Goal: Information Seeking & Learning: Find specific page/section

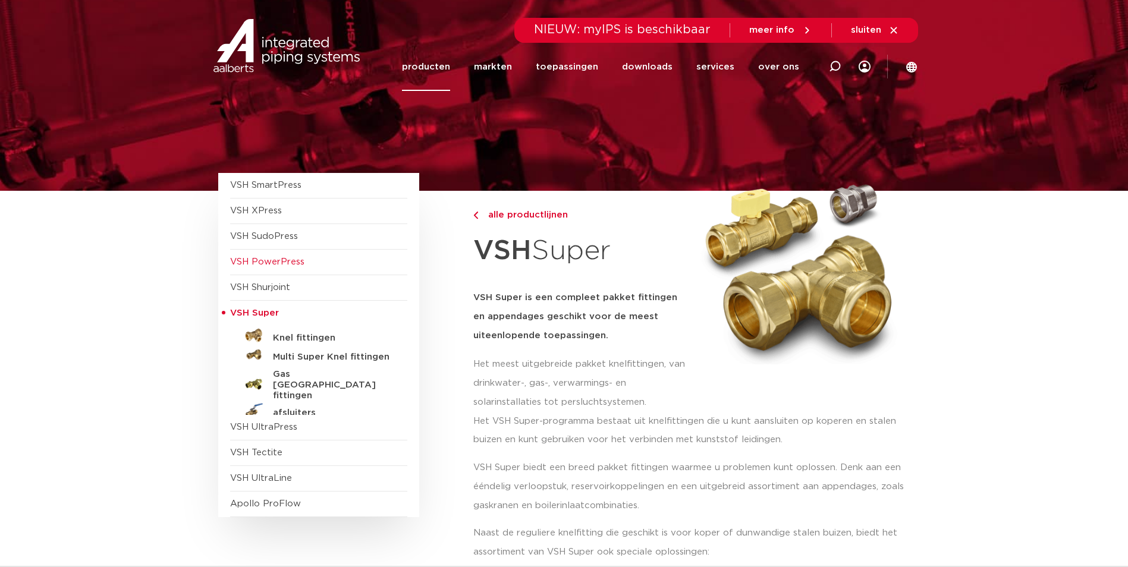
click at [272, 259] on span "VSH PowerPress" at bounding box center [267, 261] width 74 height 9
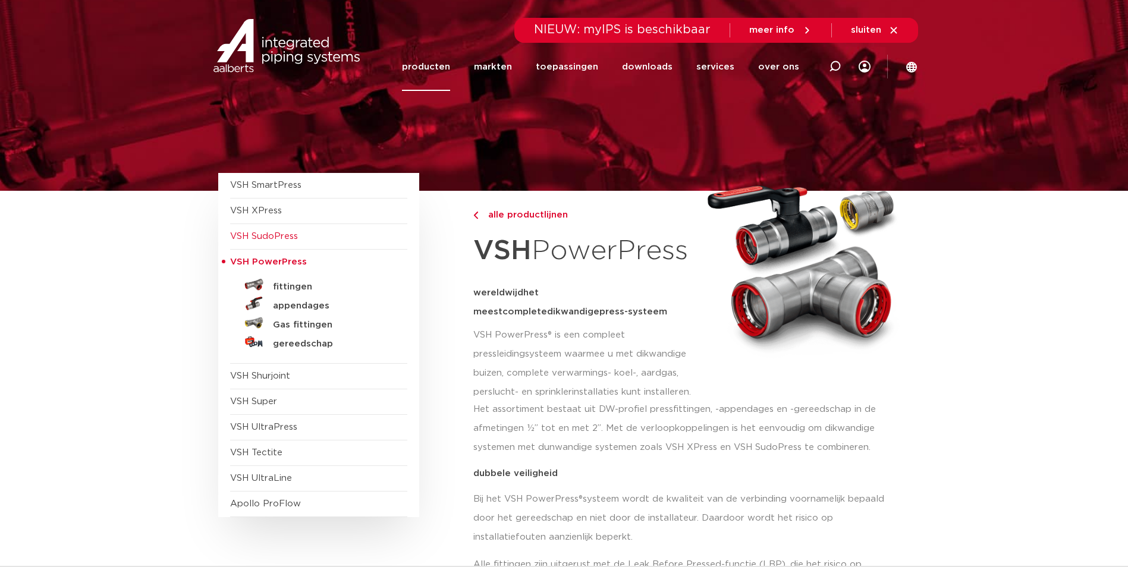
click at [278, 234] on span "VSH SudoPress" at bounding box center [264, 236] width 68 height 9
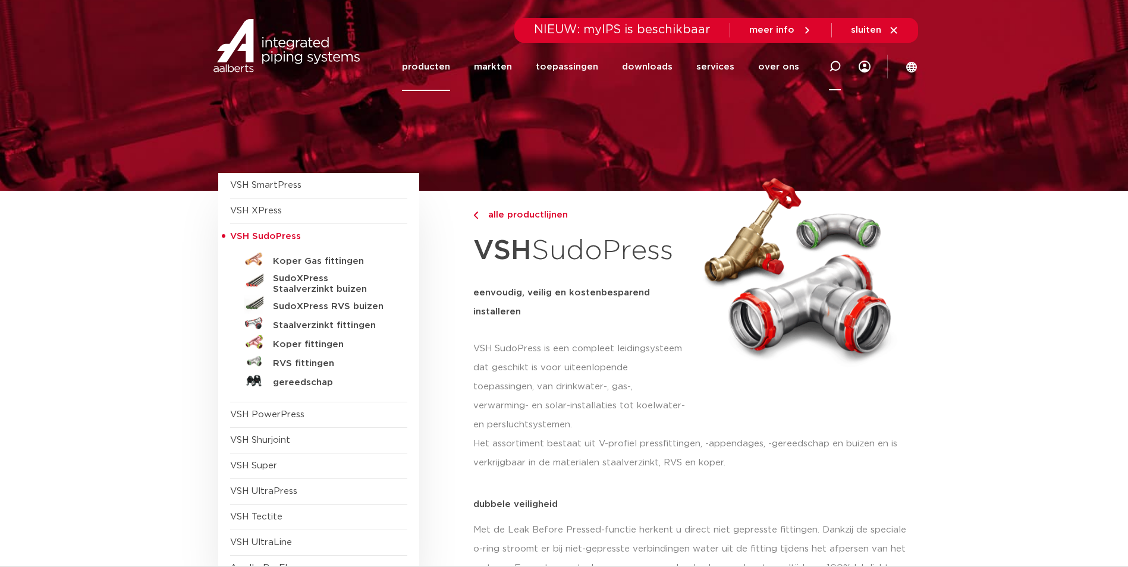
click at [838, 63] on icon at bounding box center [835, 67] width 12 height 12
type input "d"
type input "driedelige koppeling 1 1/2""
click button "Zoeken" at bounding box center [0, 0] width 0 height 0
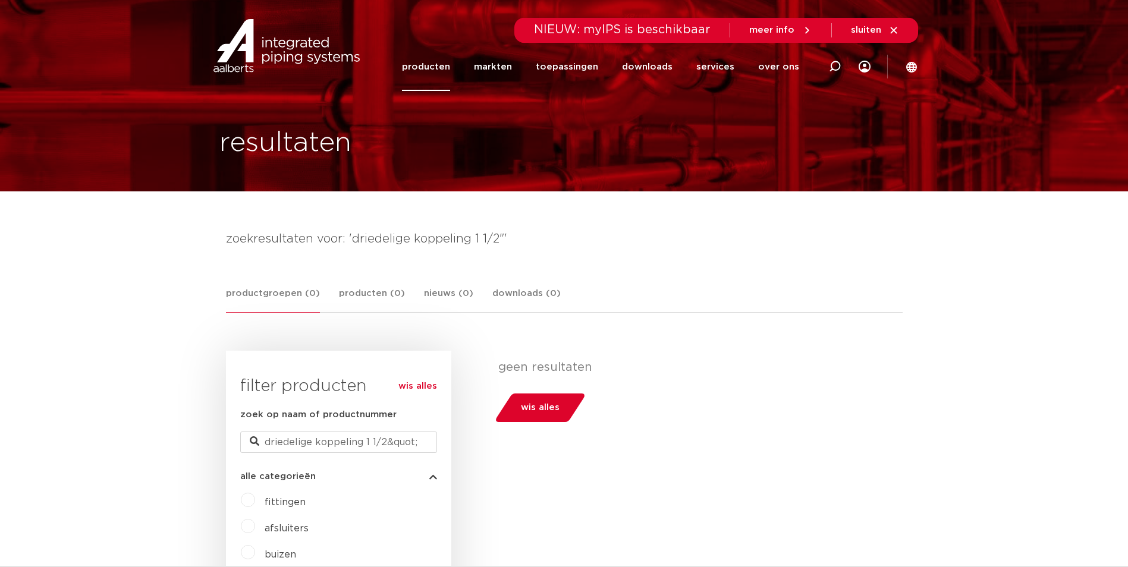
drag, startPoint x: 835, startPoint y: 67, endPoint x: 828, endPoint y: 65, distance: 7.9
click at [832, 67] on icon at bounding box center [835, 67] width 12 height 12
type input "gaskoppeling"
click button "Zoeken" at bounding box center [0, 0] width 0 height 0
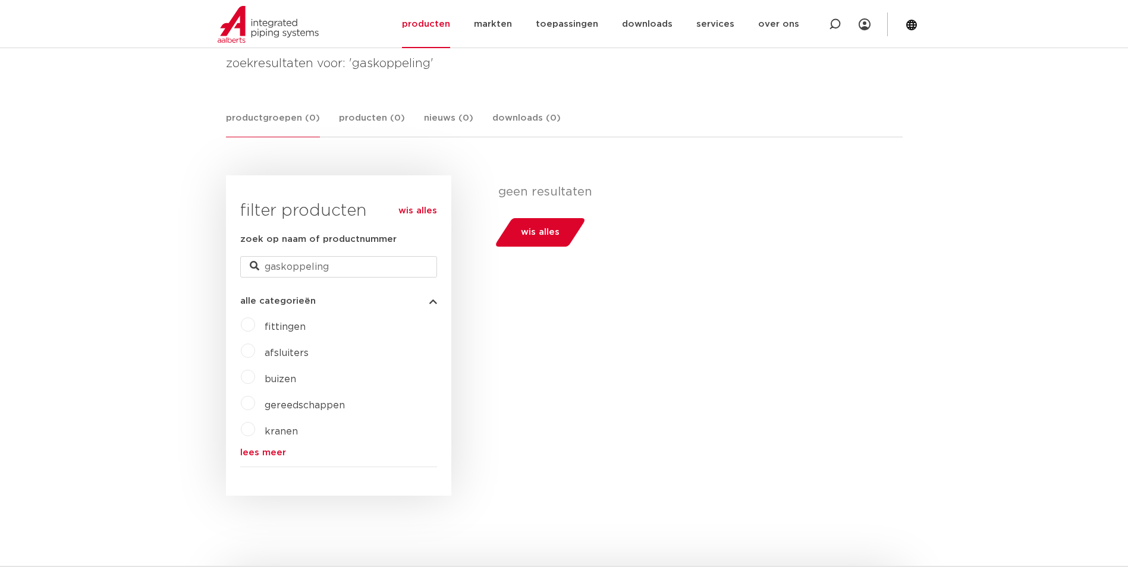
scroll to position [178, 0]
click at [280, 449] on link "lees meer" at bounding box center [338, 449] width 197 height 9
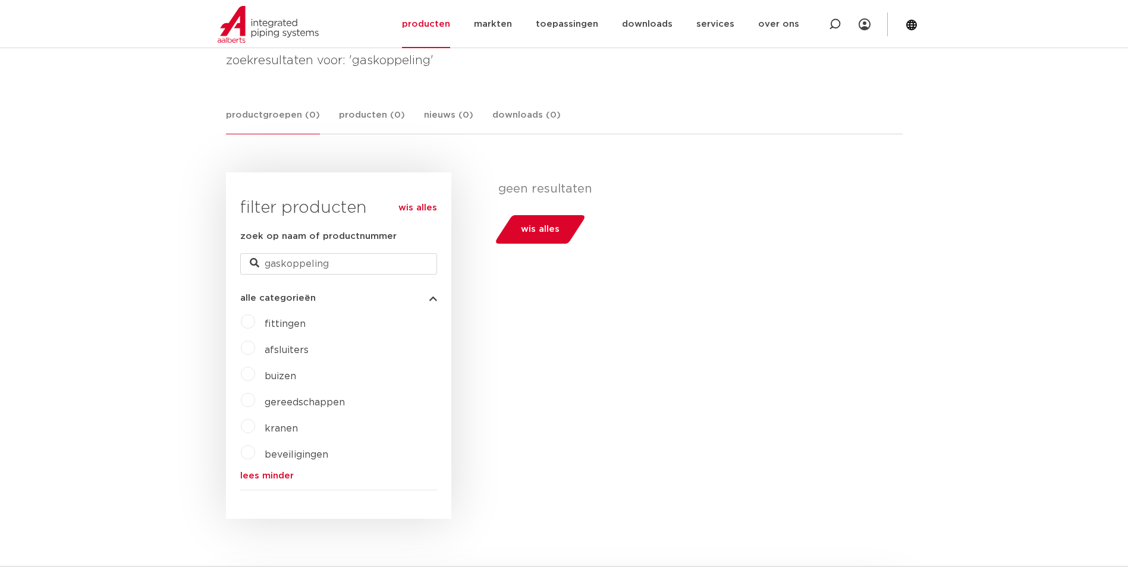
click at [255, 319] on label "fittingen" at bounding box center [280, 321] width 51 height 19
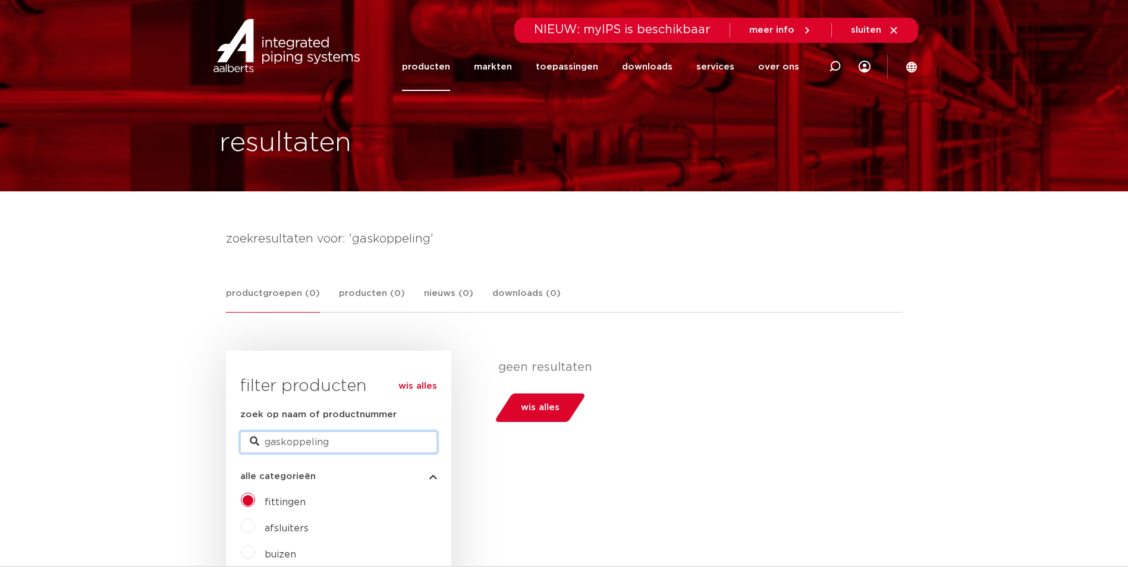
click at [362, 444] on input "gaskoppeling" at bounding box center [338, 442] width 197 height 21
type input "g"
click at [284, 498] on span "fittingen" at bounding box center [285, 503] width 41 height 10
click at [255, 499] on label "fittingen" at bounding box center [280, 500] width 51 height 19
click at [332, 441] on input "gaskoppeling" at bounding box center [338, 442] width 197 height 21
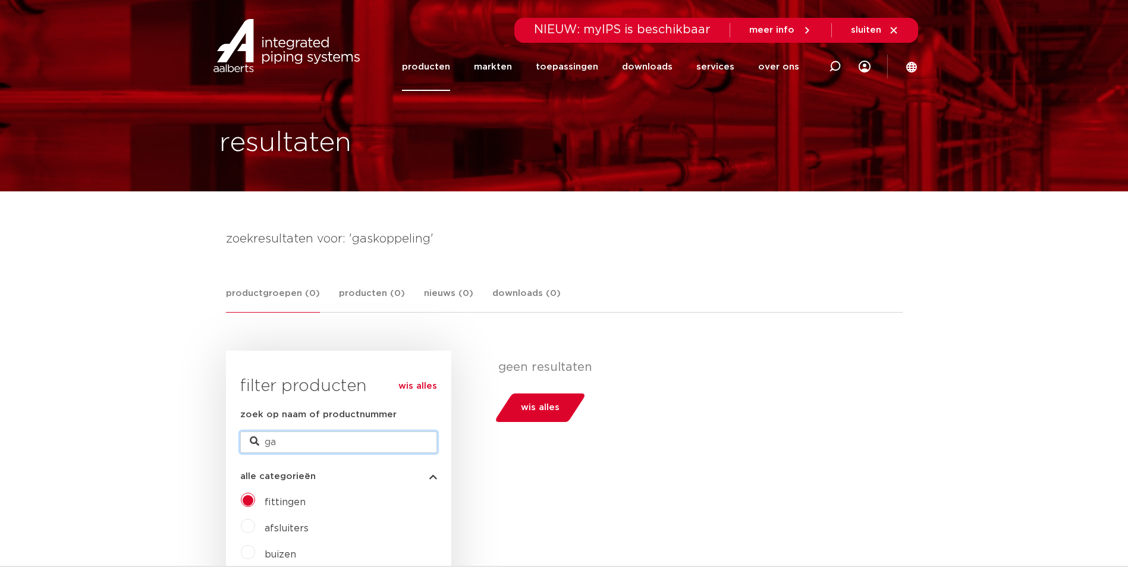
type input "g"
click at [423, 387] on link "wis alles" at bounding box center [417, 386] width 39 height 14
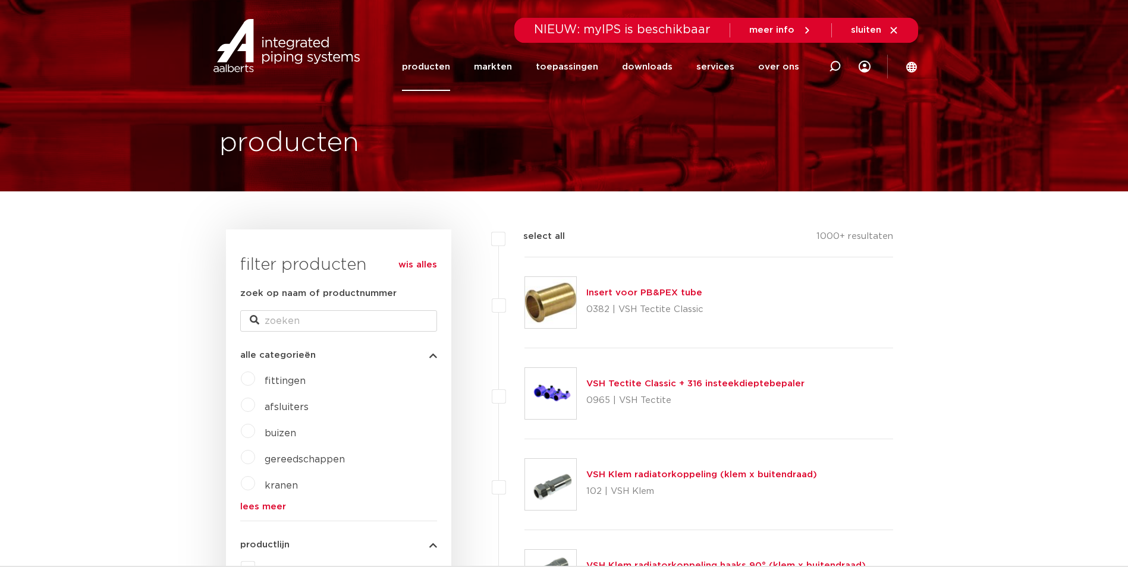
click at [255, 380] on label "fittingen" at bounding box center [280, 378] width 51 height 19
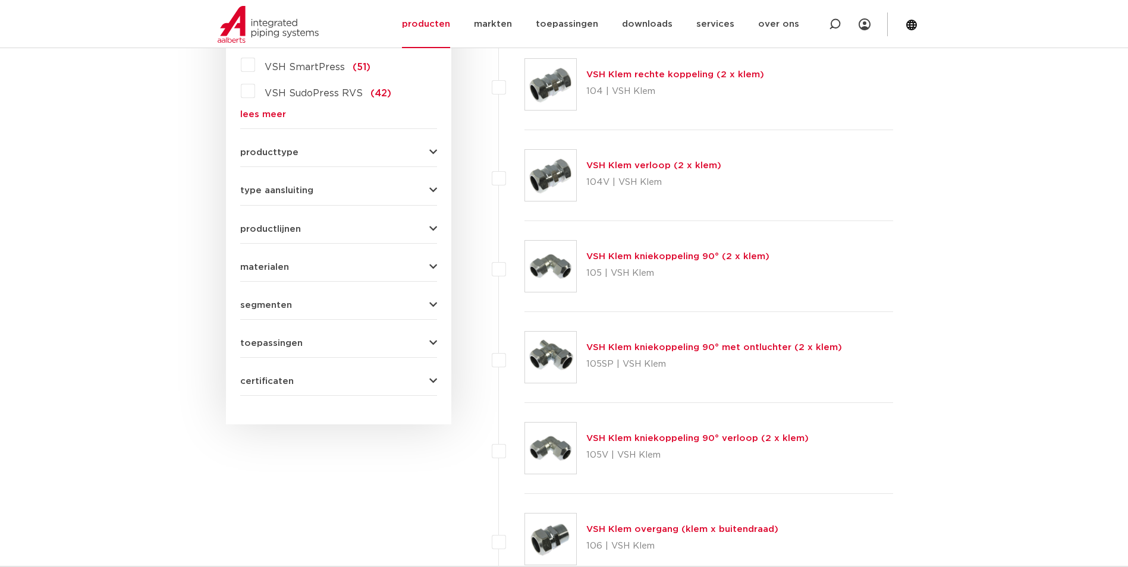
scroll to position [595, 0]
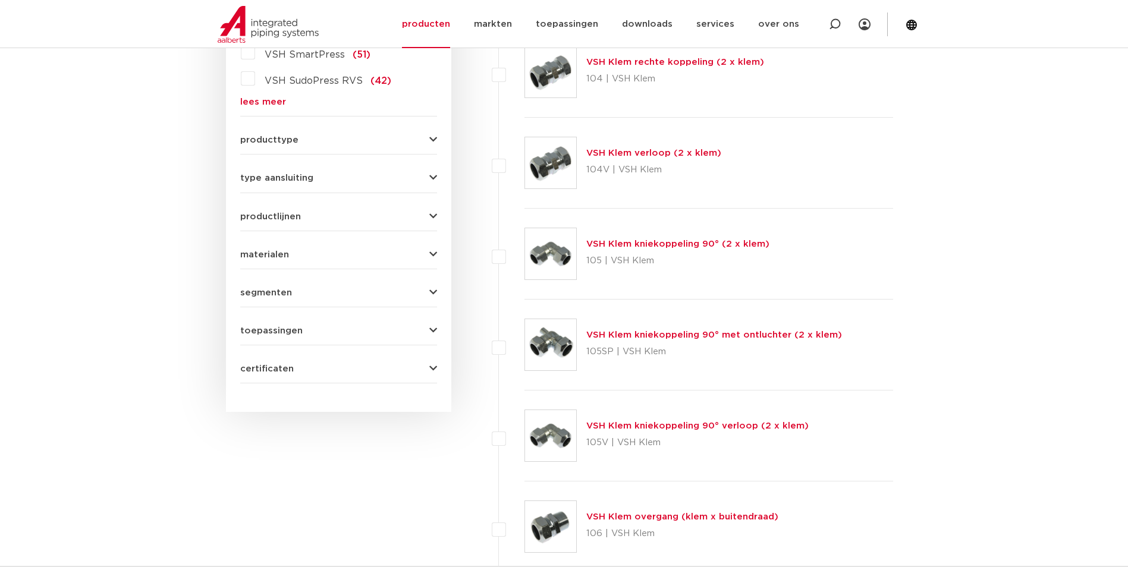
click at [435, 332] on icon "button" at bounding box center [433, 330] width 8 height 9
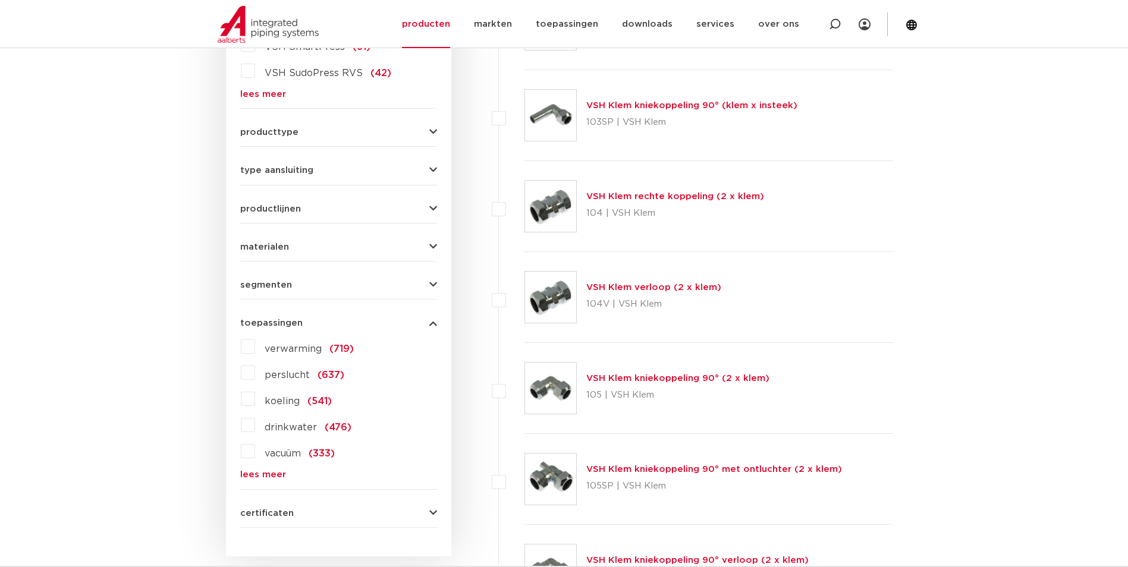
scroll to position [443, 0]
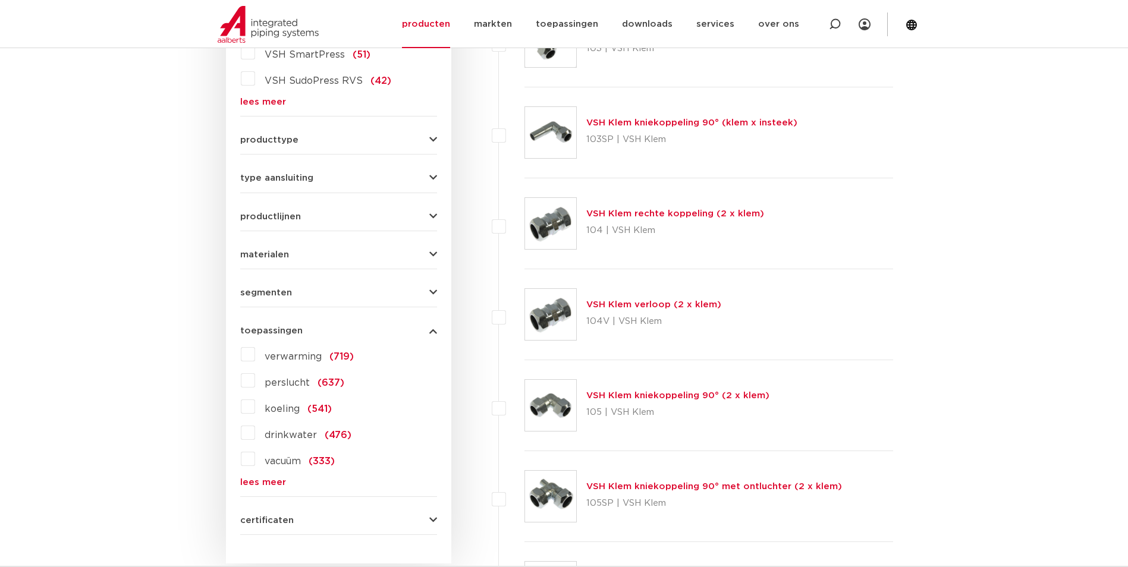
click at [272, 483] on link "lees meer" at bounding box center [338, 482] width 197 height 9
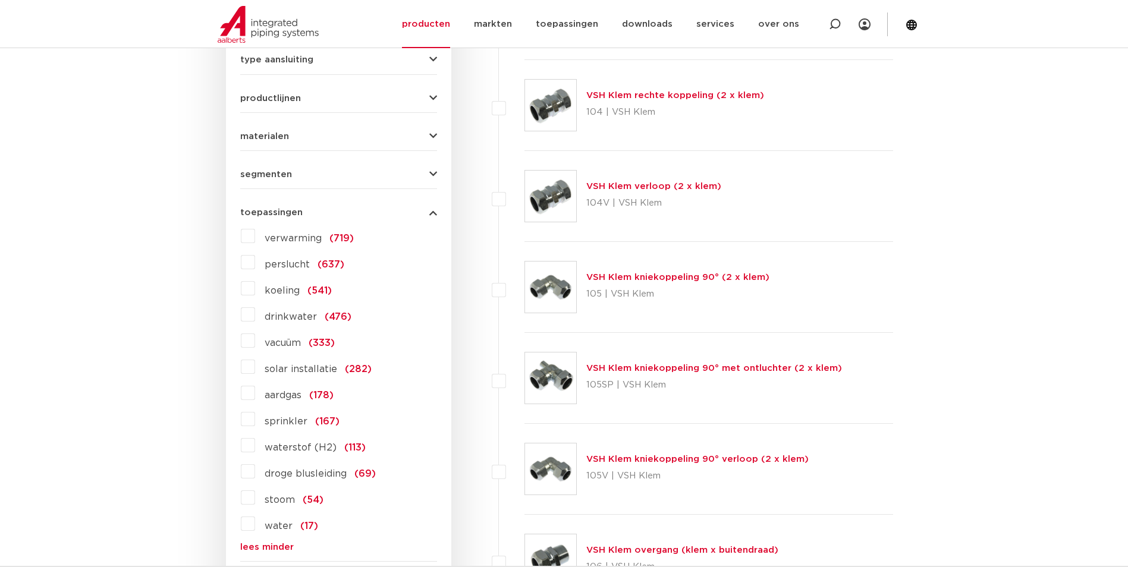
scroll to position [562, 0]
click at [255, 392] on label "aardgas (178)" at bounding box center [294, 392] width 78 height 19
click at [0, 0] on input "aardgas (178)" at bounding box center [0, 0] width 0 height 0
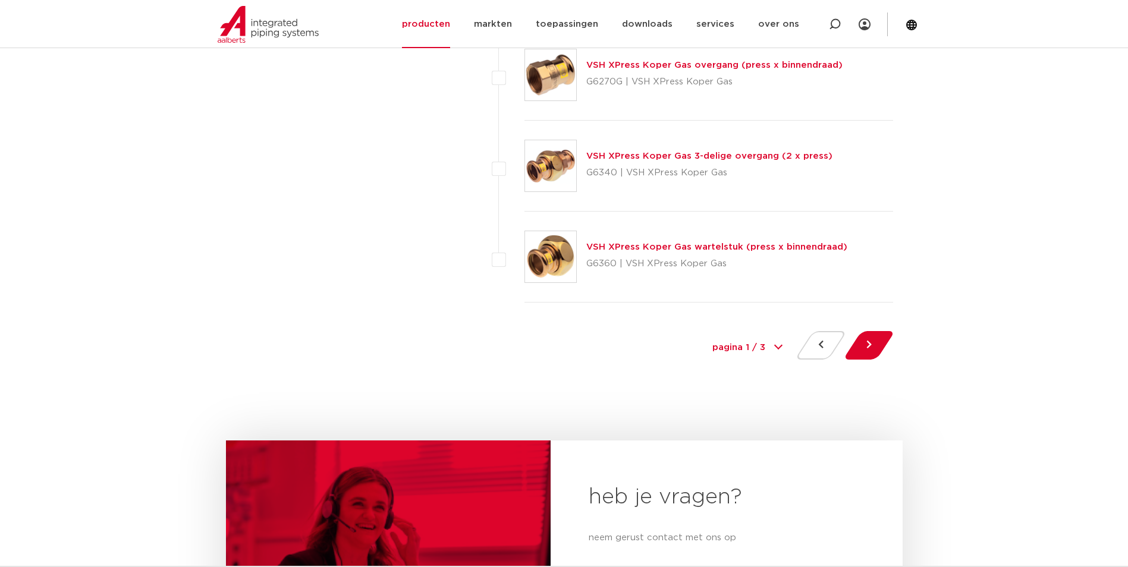
scroll to position [5438, 0]
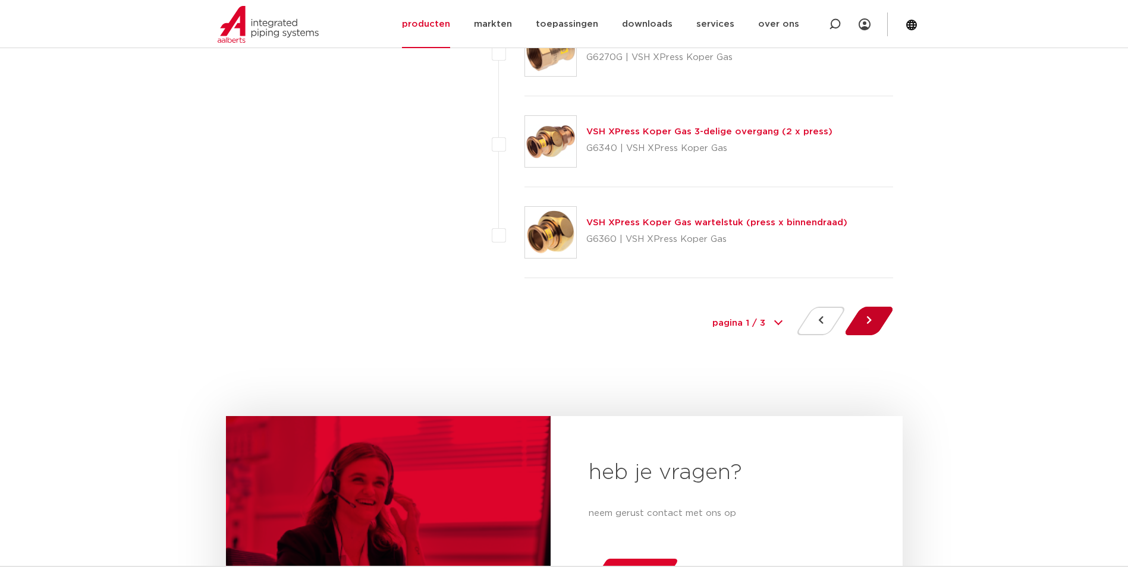
click at [876, 319] on button at bounding box center [869, 321] width 34 height 29
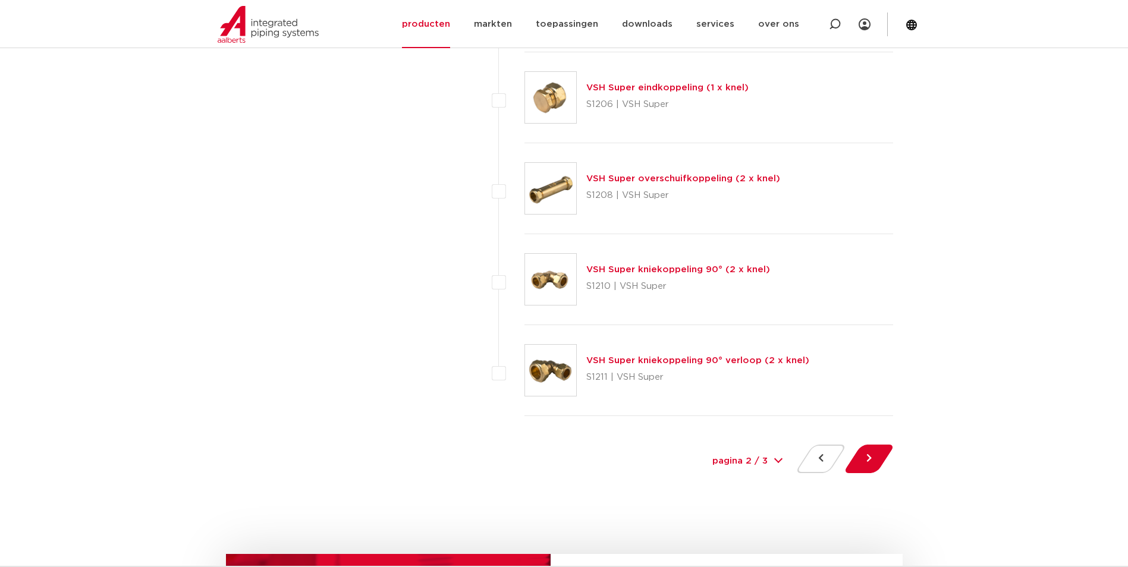
scroll to position [5352, 0]
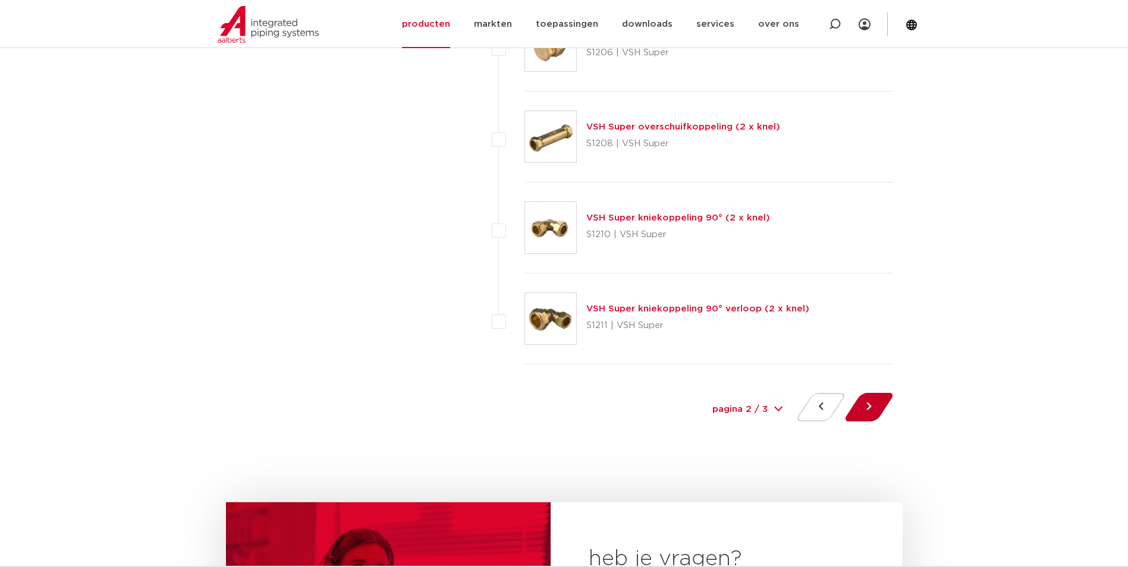
click at [868, 410] on button at bounding box center [869, 407] width 34 height 29
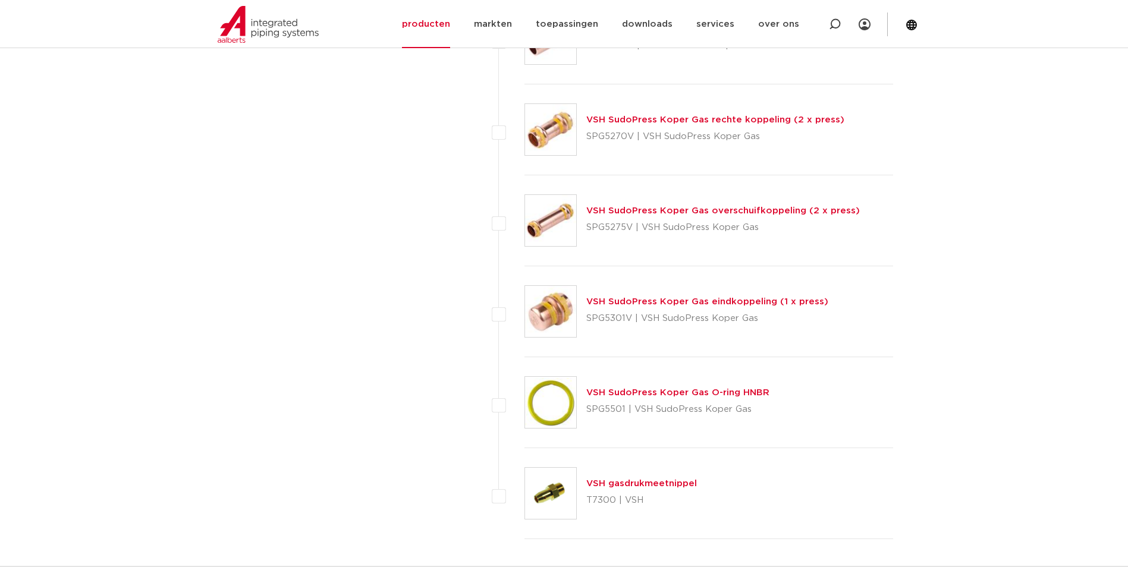
scroll to position [5292, 0]
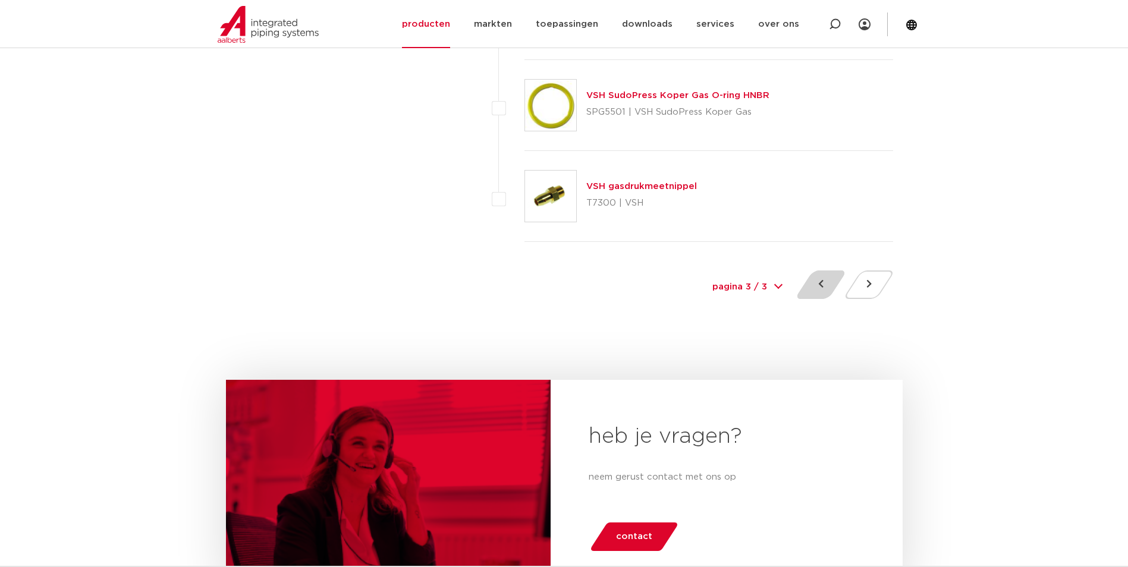
click at [818, 286] on button at bounding box center [821, 285] width 34 height 29
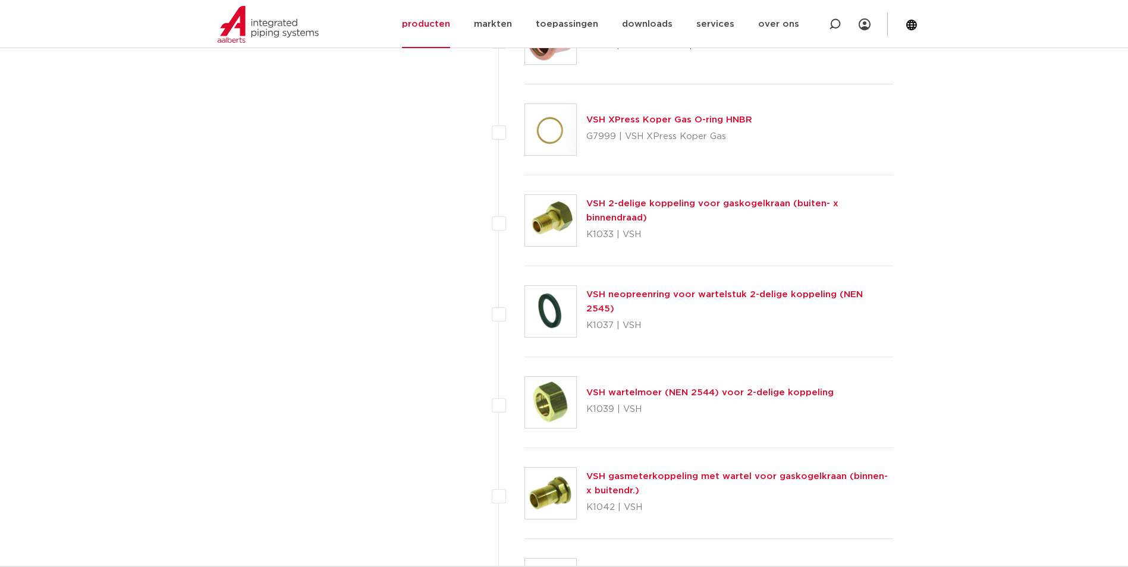
scroll to position [1427, 0]
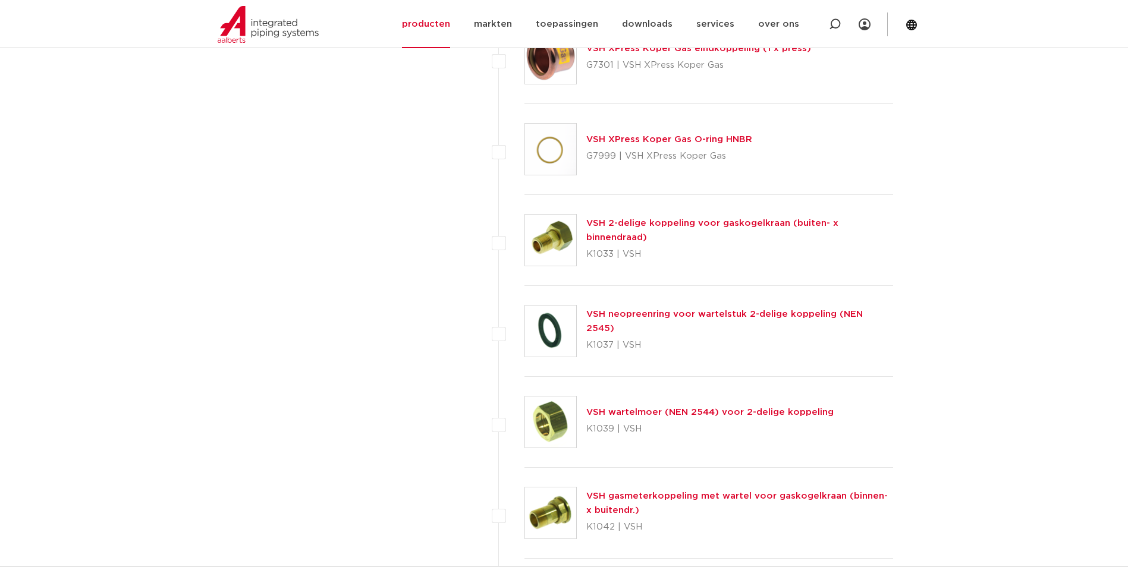
click at [563, 241] on img at bounding box center [550, 240] width 51 height 51
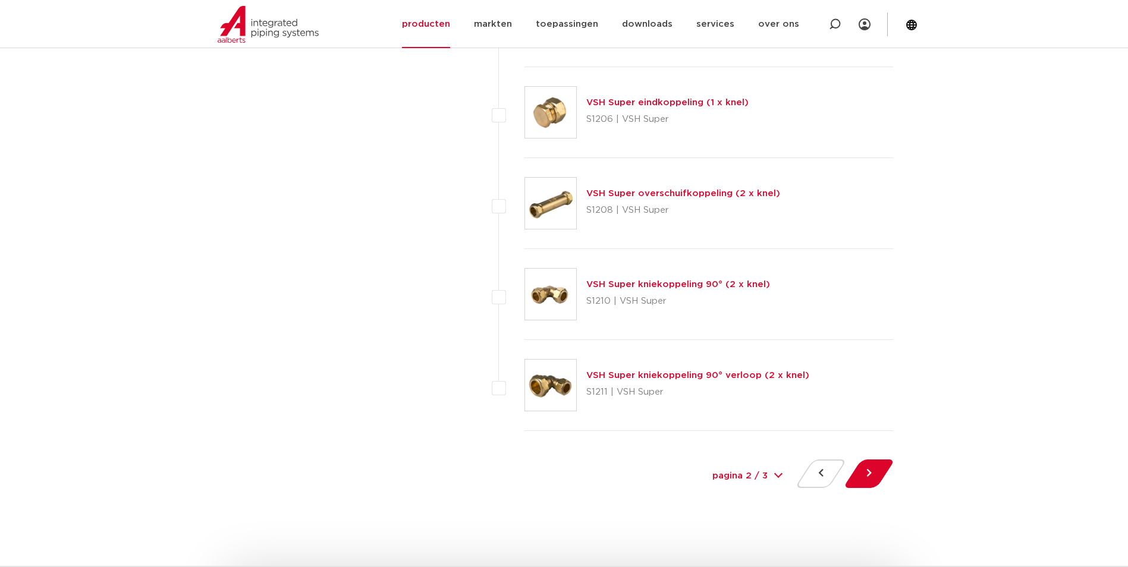
scroll to position [5411, 0]
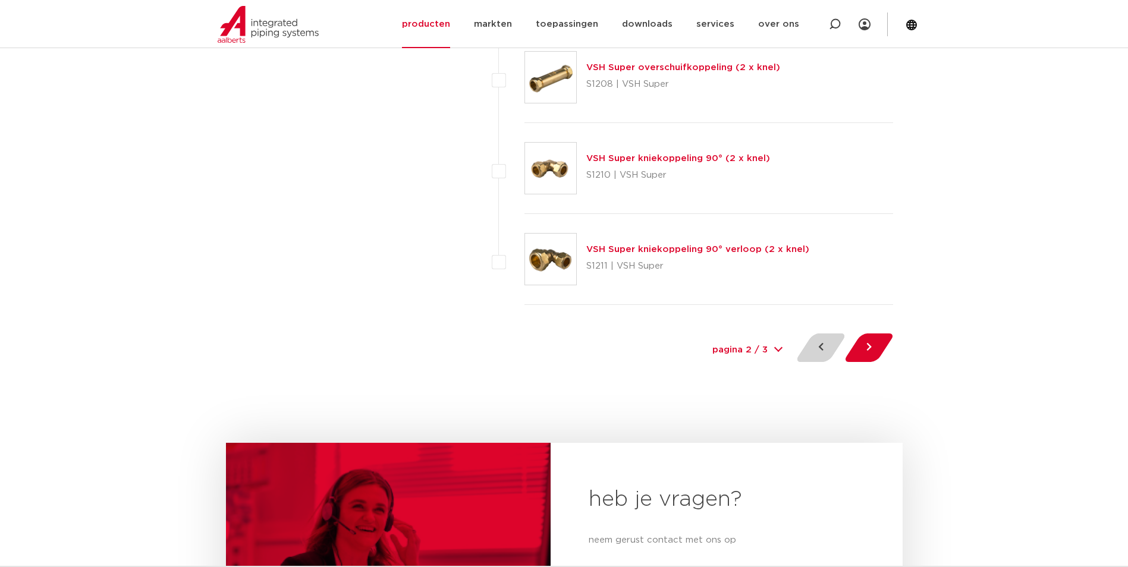
click at [815, 346] on button at bounding box center [821, 348] width 34 height 29
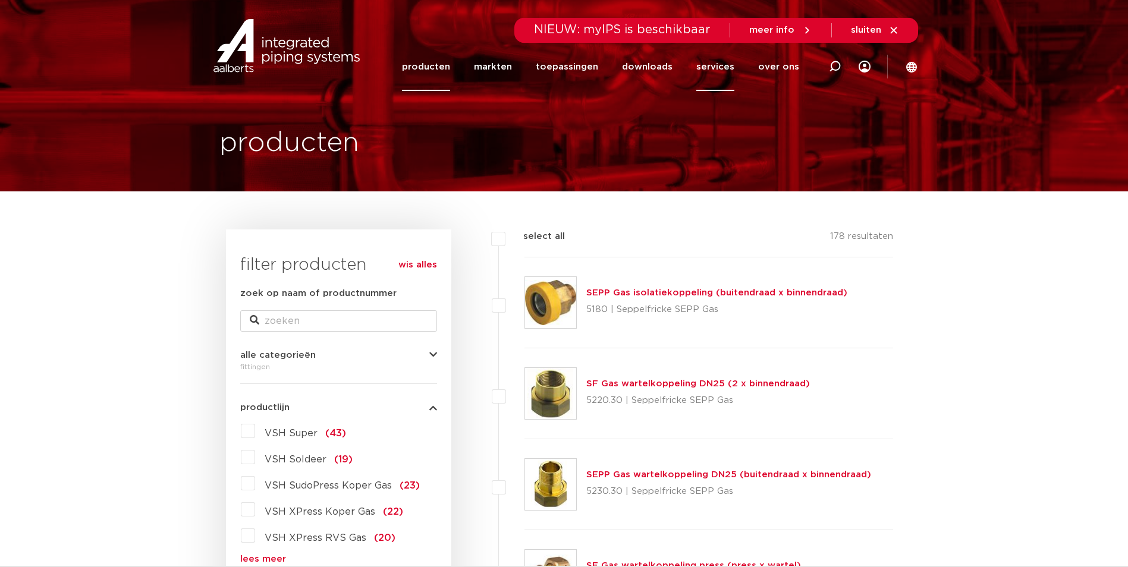
click at [710, 62] on link "services" at bounding box center [715, 67] width 38 height 48
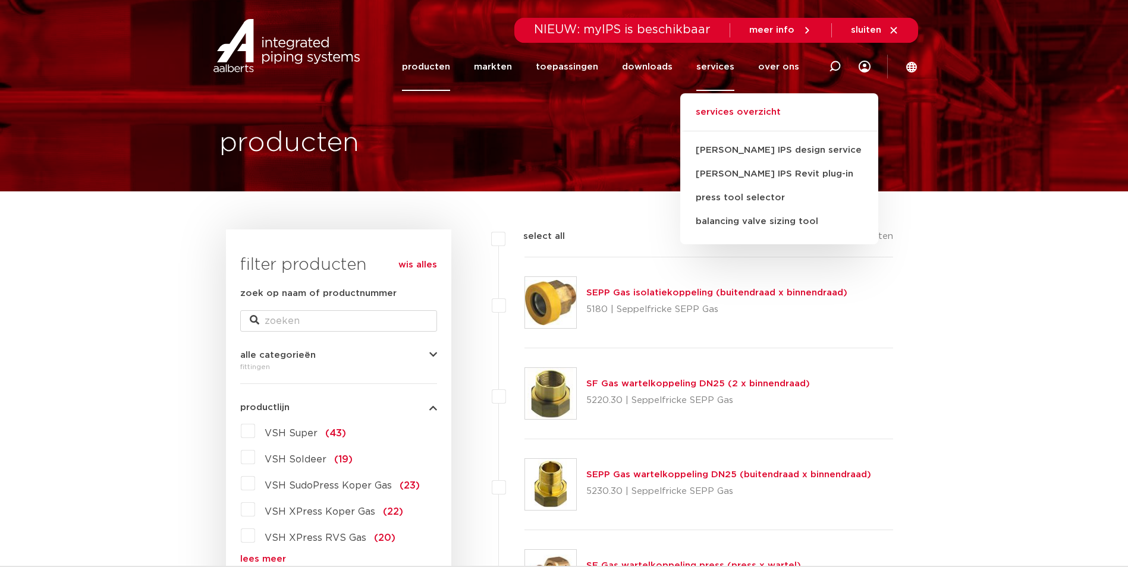
click at [723, 110] on link "services overzicht" at bounding box center [779, 118] width 198 height 26
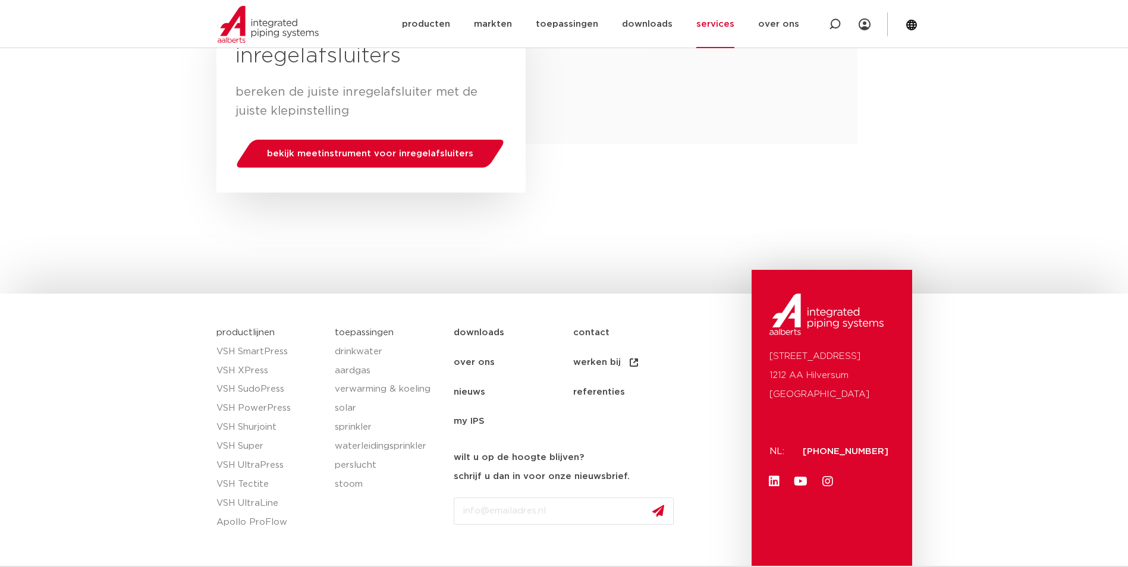
scroll to position [790, 0]
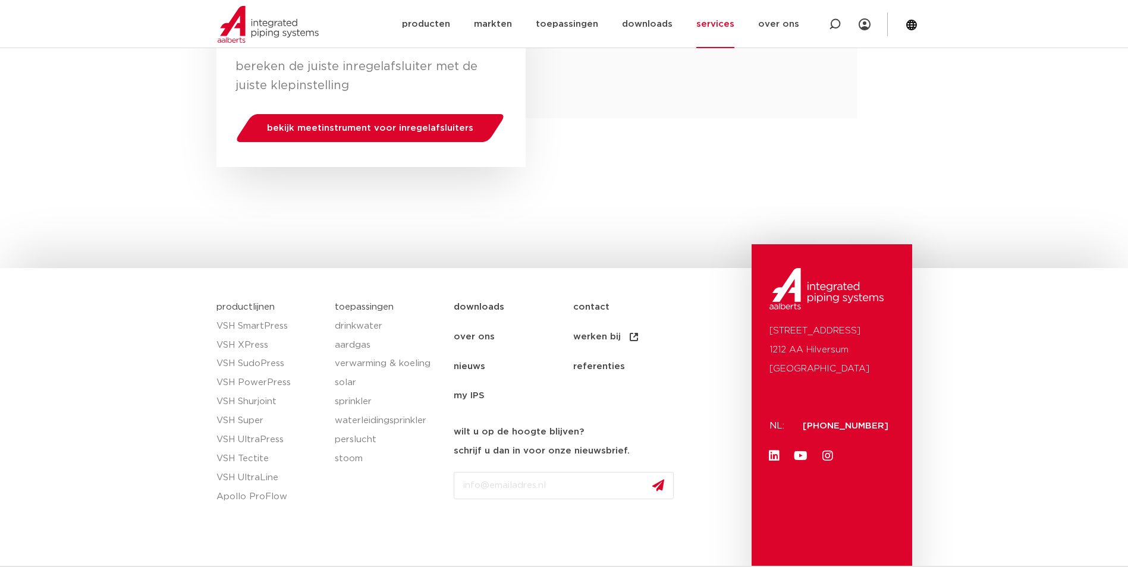
click at [592, 293] on link "contact" at bounding box center [633, 308] width 120 height 30
